Goal: Task Accomplishment & Management: Use online tool/utility

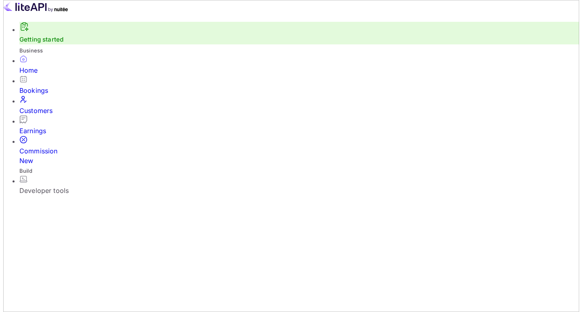
scroll to position [40, 0]
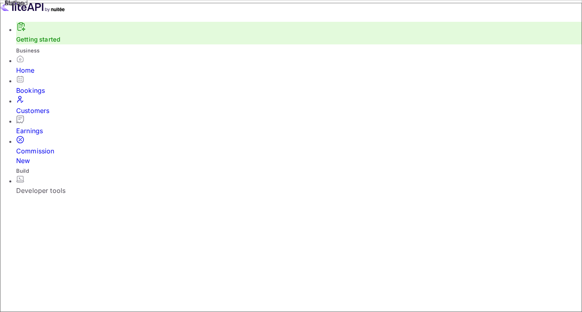
click at [55, 186] on div "Developer tools" at bounding box center [299, 191] width 566 height 10
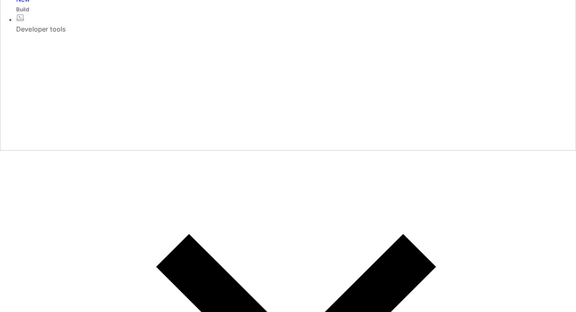
scroll to position [202, 0]
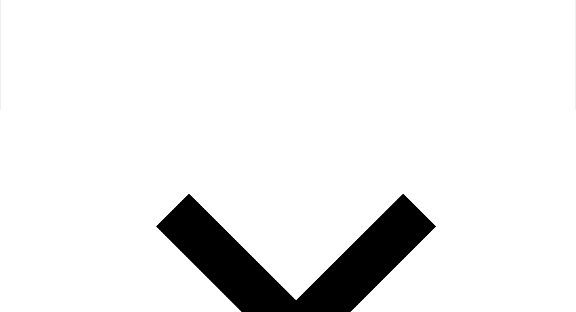
drag, startPoint x: 128, startPoint y: 149, endPoint x: 355, endPoint y: 182, distance: 229.5
copy tbody "Sandbox – Public Key e861582b-c935-4b34-9aa1-9179343d877e Sandbox Key – Private…"
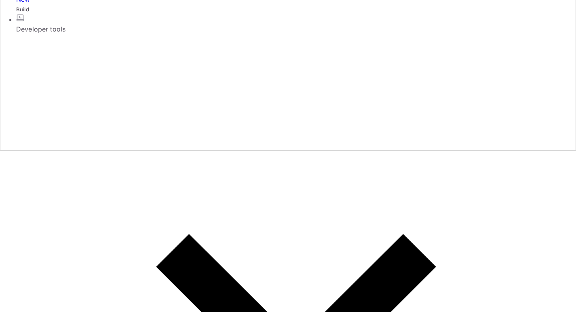
scroll to position [219, 0]
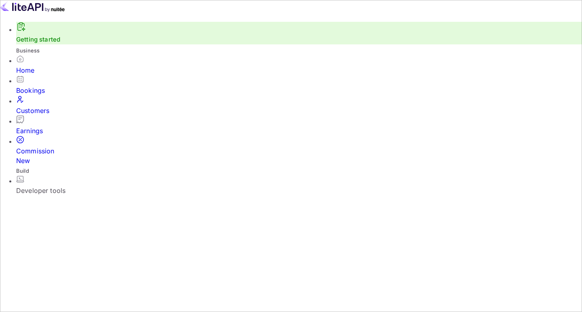
click at [52, 186] on div "Developer tools" at bounding box center [299, 191] width 566 height 10
click at [48, 95] on div "Bookings" at bounding box center [299, 91] width 566 height 10
